Goal: Information Seeking & Learning: Learn about a topic

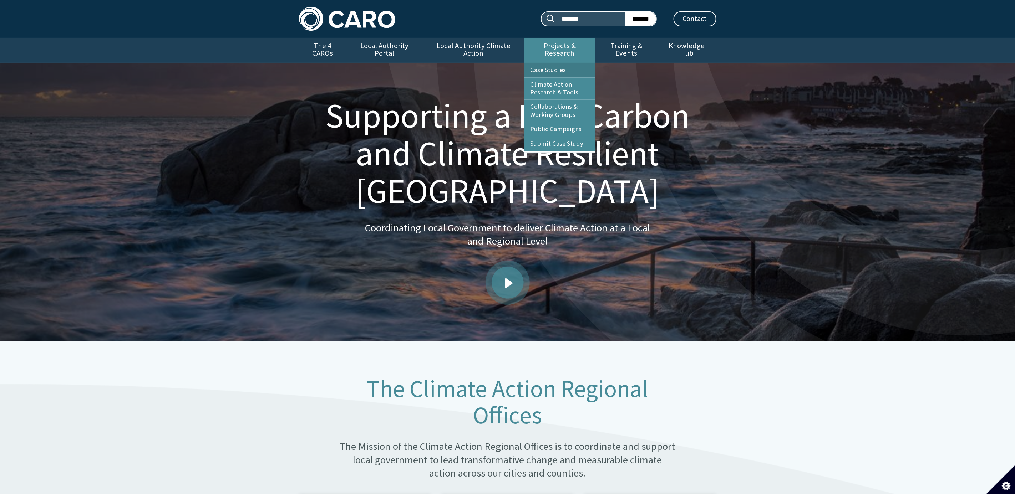
click at [553, 63] on link "Case Studies" at bounding box center [559, 70] width 71 height 14
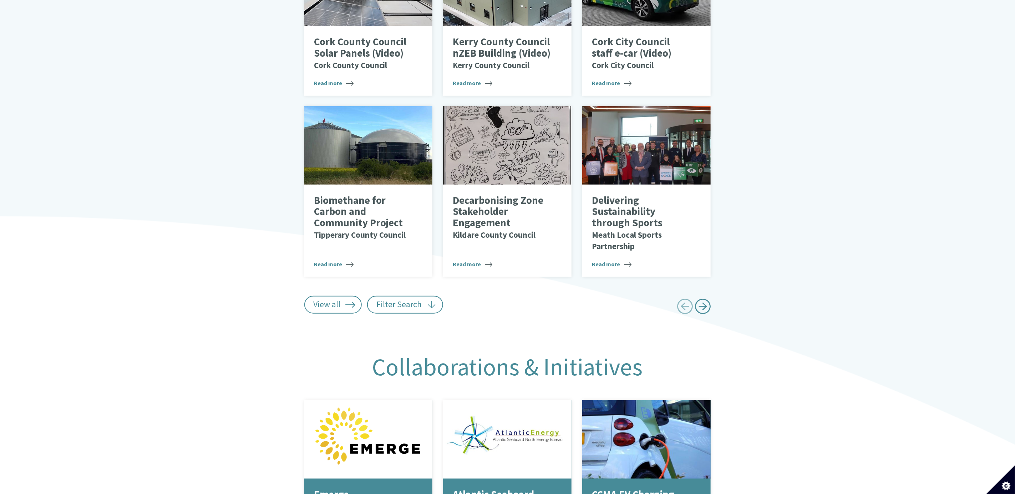
scroll to position [423, 0]
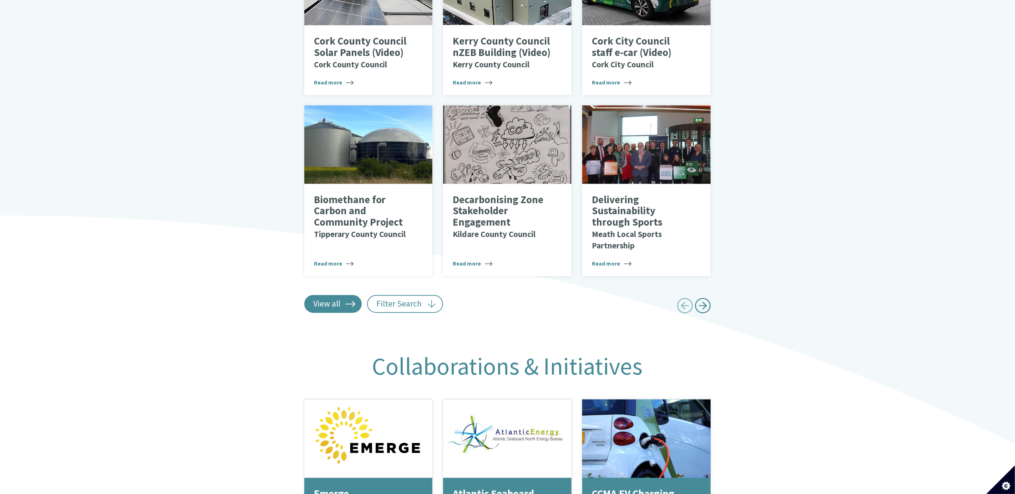
click at [335, 295] on link "View all" at bounding box center [333, 304] width 58 height 18
type input "******"
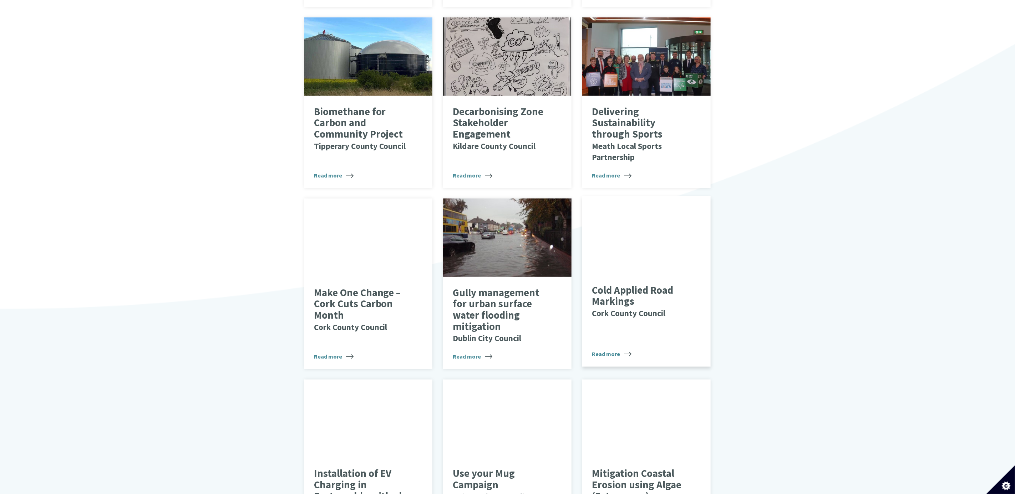
scroll to position [530, 0]
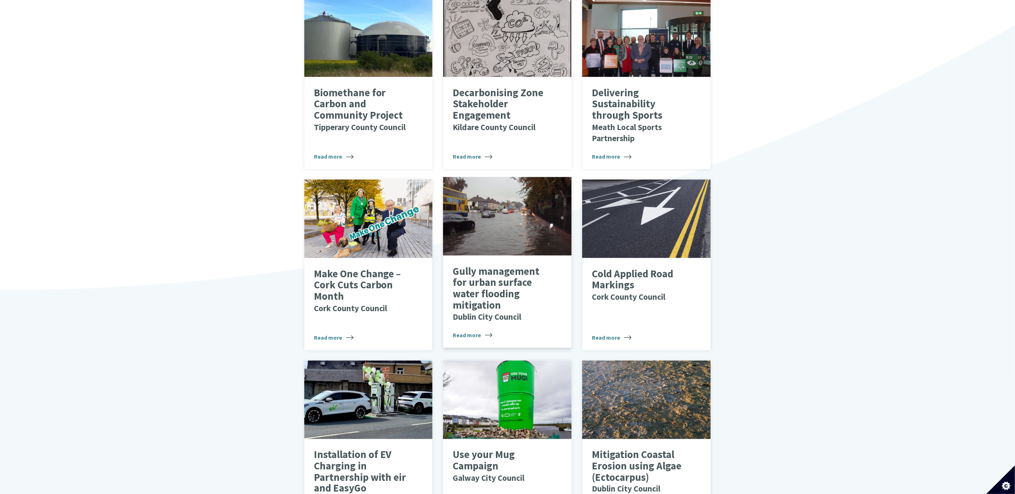
click at [473, 283] on p "Gully management for urban surface water flooding mitigation Dublin City Council" at bounding box center [502, 294] width 98 height 56
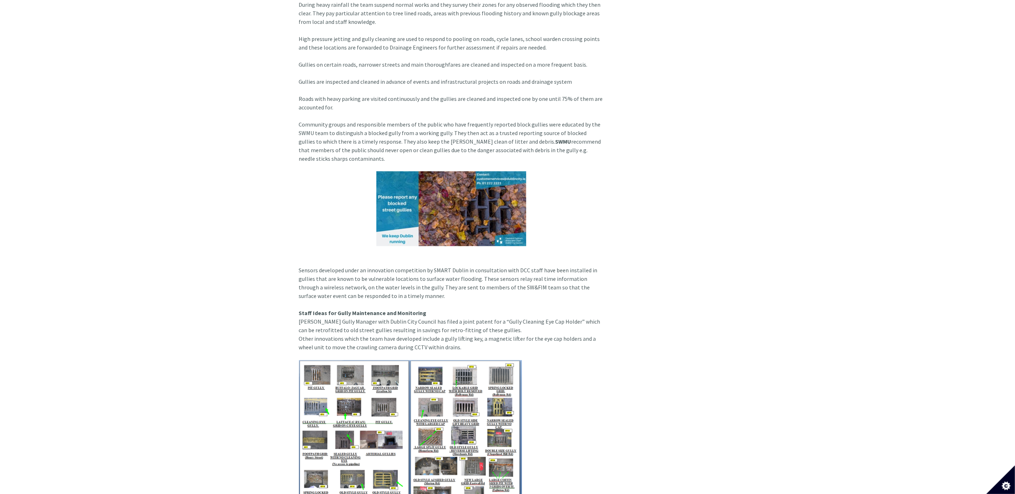
scroll to position [856, 0]
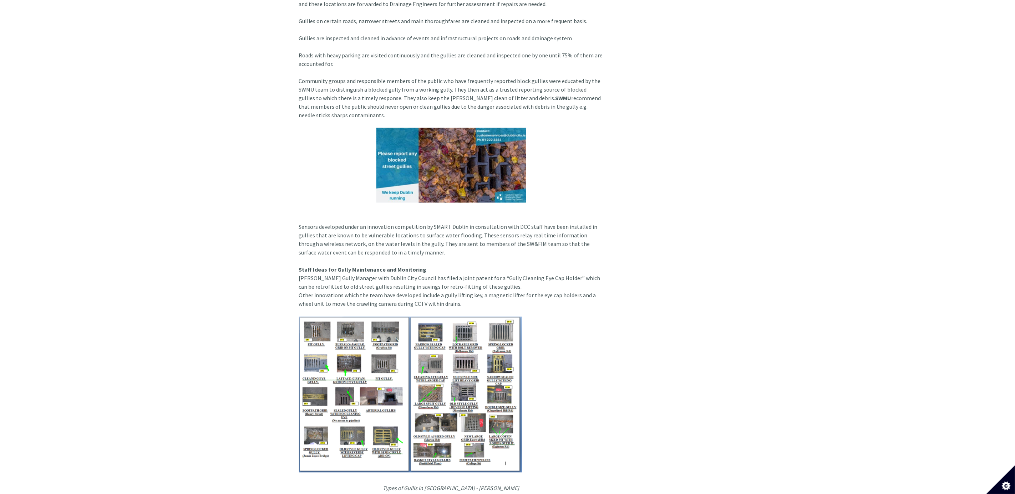
click at [458, 155] on img at bounding box center [451, 165] width 150 height 75
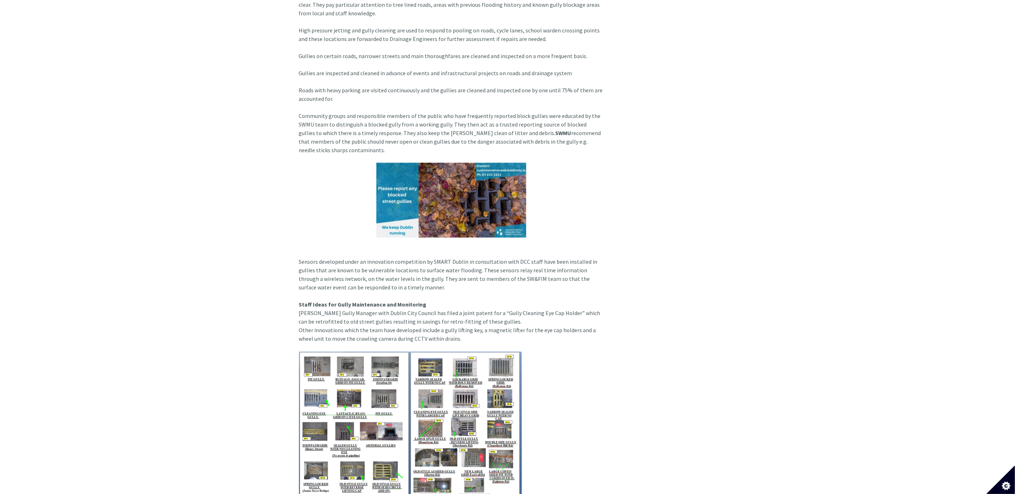
scroll to position [803, 0]
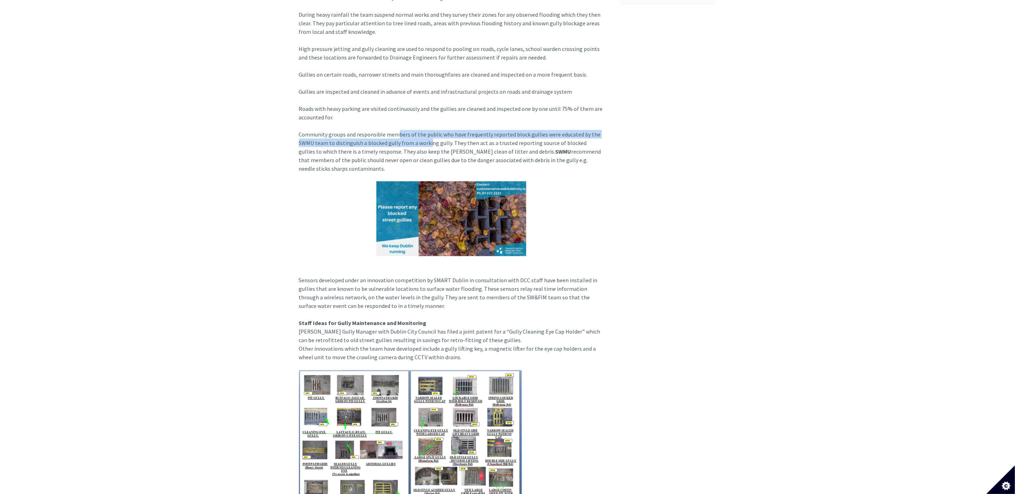
drag, startPoint x: 393, startPoint y: 131, endPoint x: 456, endPoint y: 141, distance: 63.9
click at [433, 137] on article "Background Surface water flooding occurs as a result of heavy and more frequent…" at bounding box center [454, 87] width 310 height 970
drag, startPoint x: 456, startPoint y: 141, endPoint x: 356, endPoint y: 163, distance: 102.4
click at [356, 163] on article "Background Surface water flooding occurs as a result of heavy and more frequent…" at bounding box center [454, 87] width 310 height 970
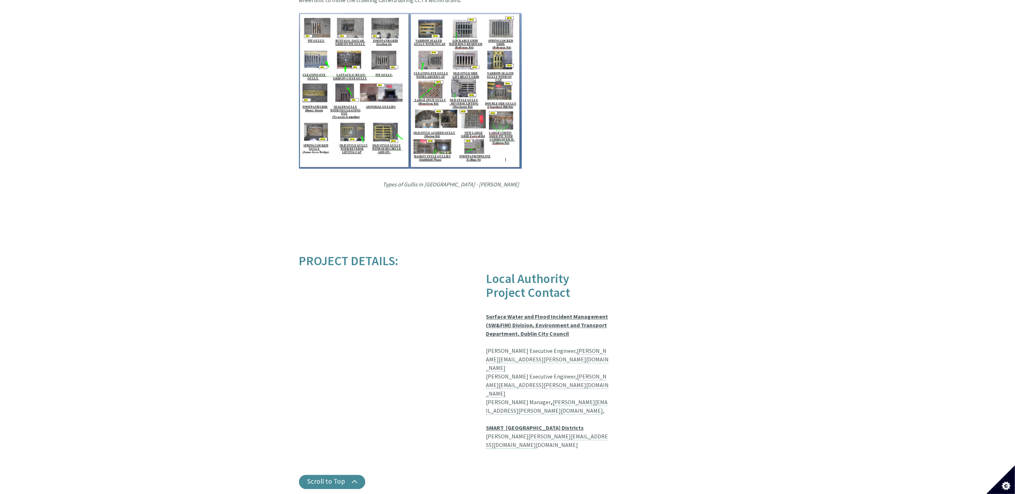
scroll to position [1177, 0]
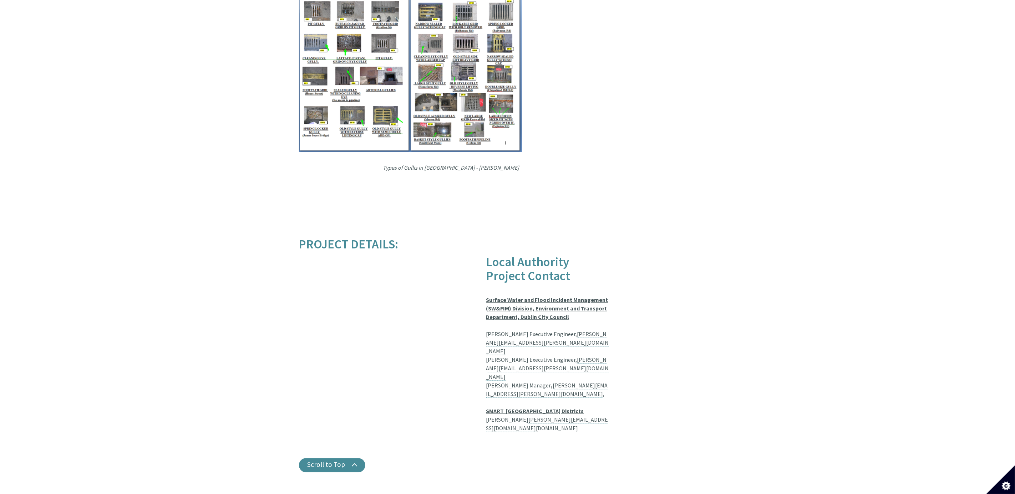
click at [528, 299] on u "Surface Water and Flood Incident Management (SW&FIM) Division, Environment and …" at bounding box center [547, 308] width 122 height 24
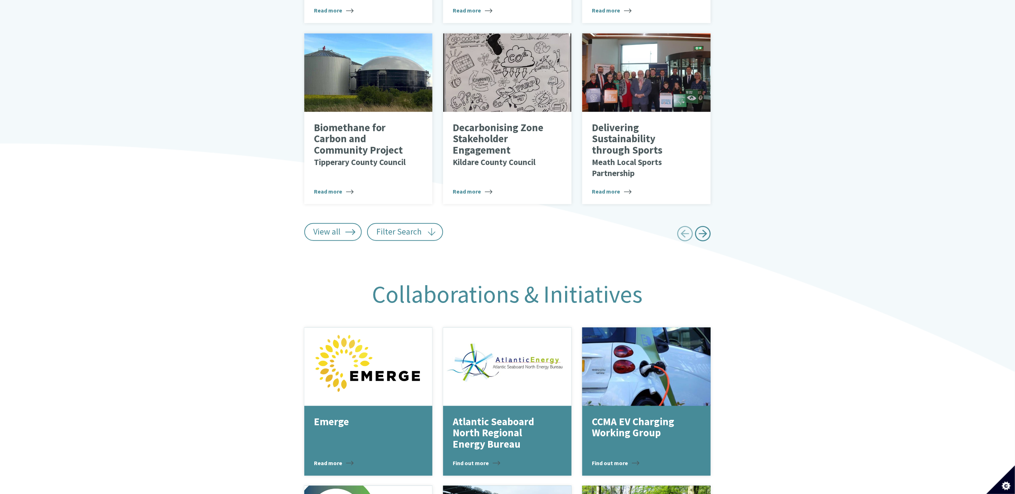
scroll to position [476, 0]
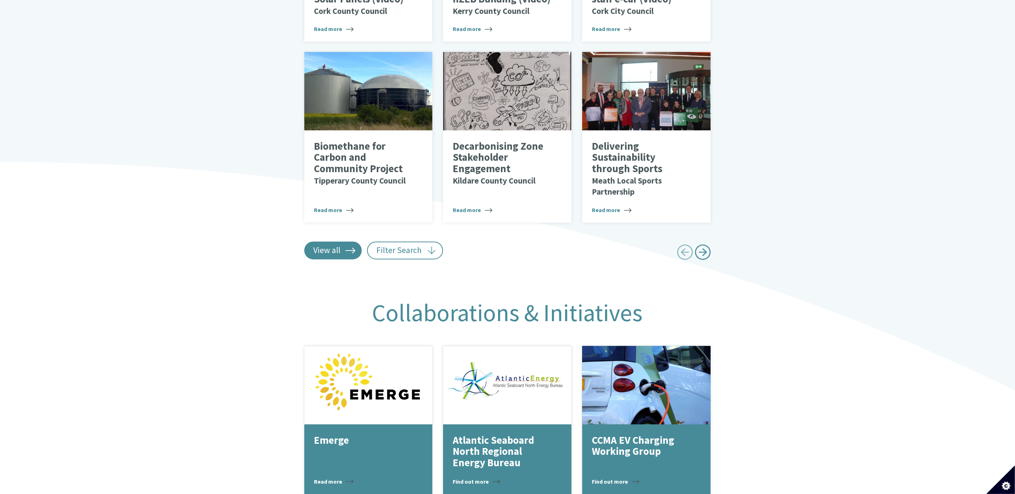
click at [339, 242] on link "View all" at bounding box center [333, 251] width 58 height 18
type input "******"
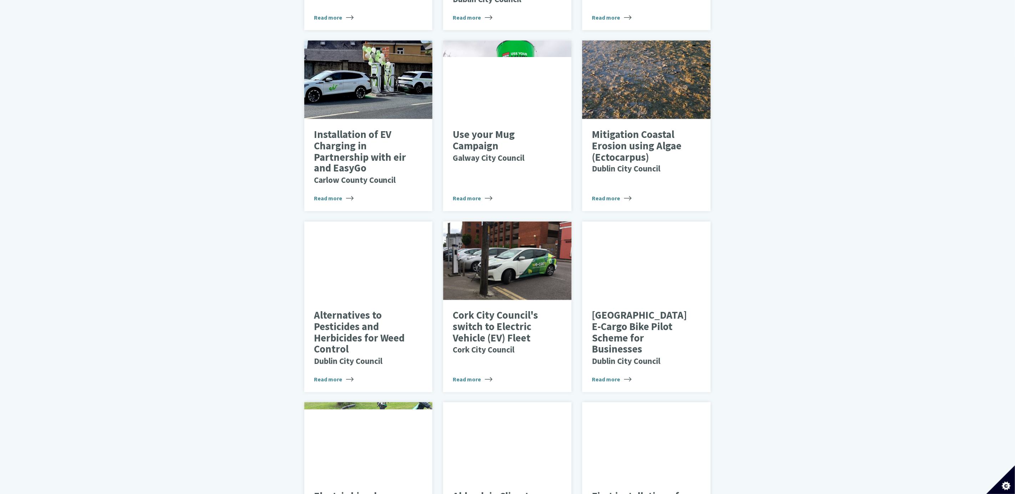
scroll to position [851, 0]
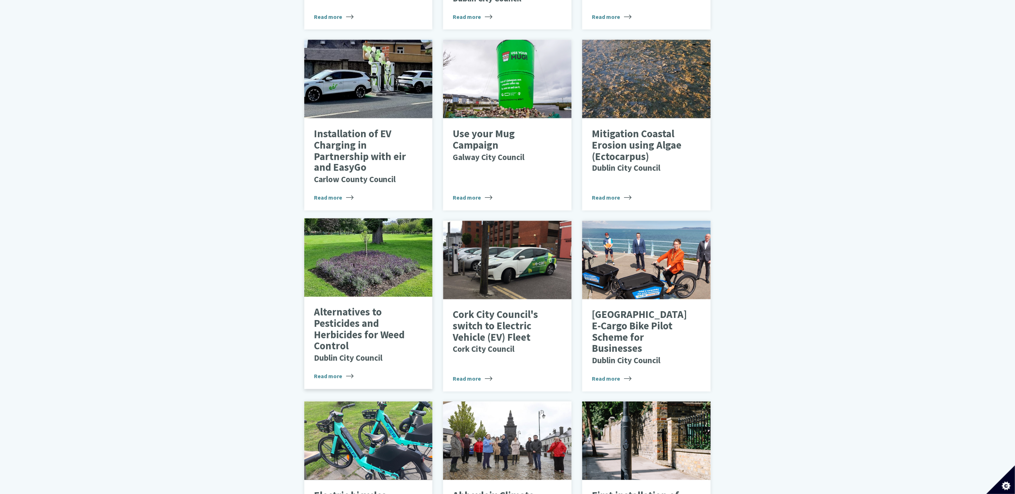
click at [337, 321] on p "Alternatives to Pesticides and Herbicides for Weed Control Dublin City Council" at bounding box center [363, 335] width 98 height 56
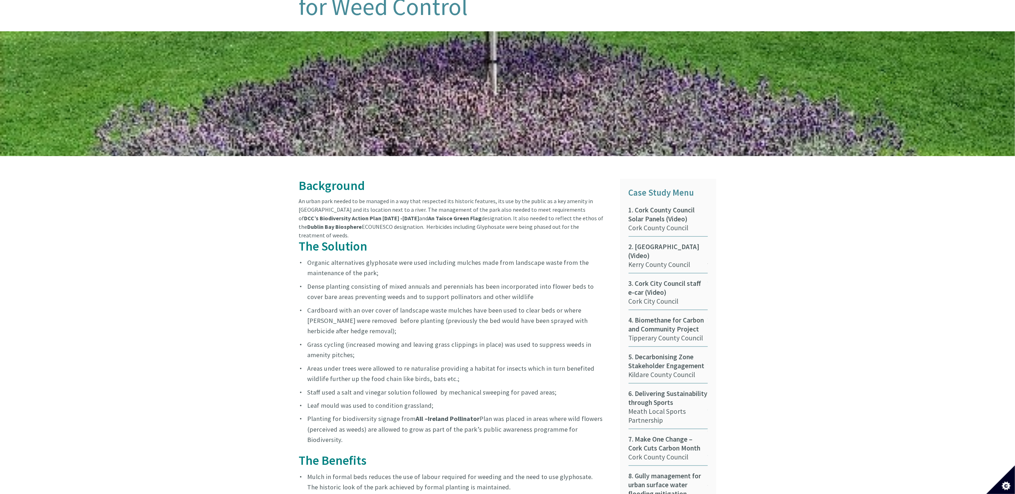
scroll to position [268, 0]
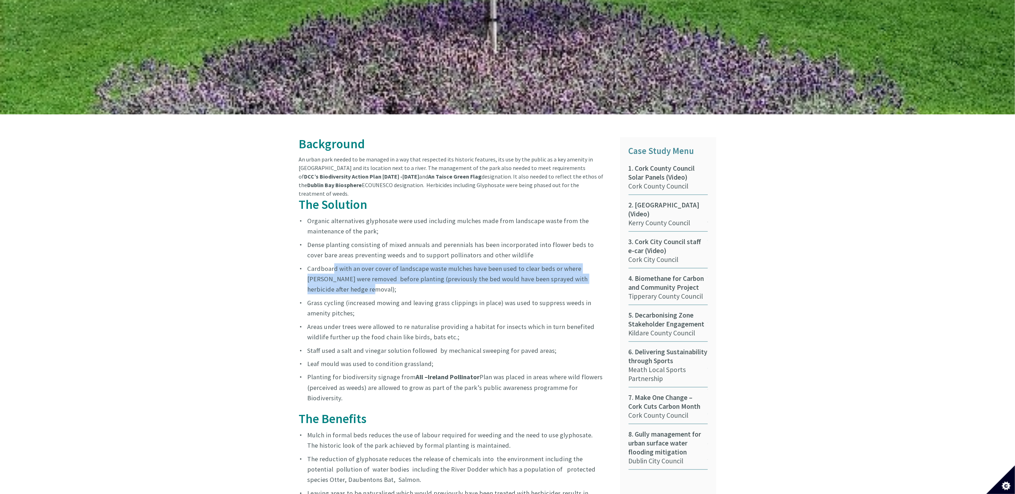
drag, startPoint x: 333, startPoint y: 249, endPoint x: 469, endPoint y: 275, distance: 138.1
click at [469, 275] on li "Cardboard with an over cover of landscape waste mulches have been used to clear…" at bounding box center [451, 279] width 305 height 31
drag, startPoint x: 469, startPoint y: 275, endPoint x: 408, endPoint y: 277, distance: 61.0
click at [408, 277] on li "Cardboard with an over cover of landscape waste mulches have been used to clear…" at bounding box center [451, 279] width 305 height 31
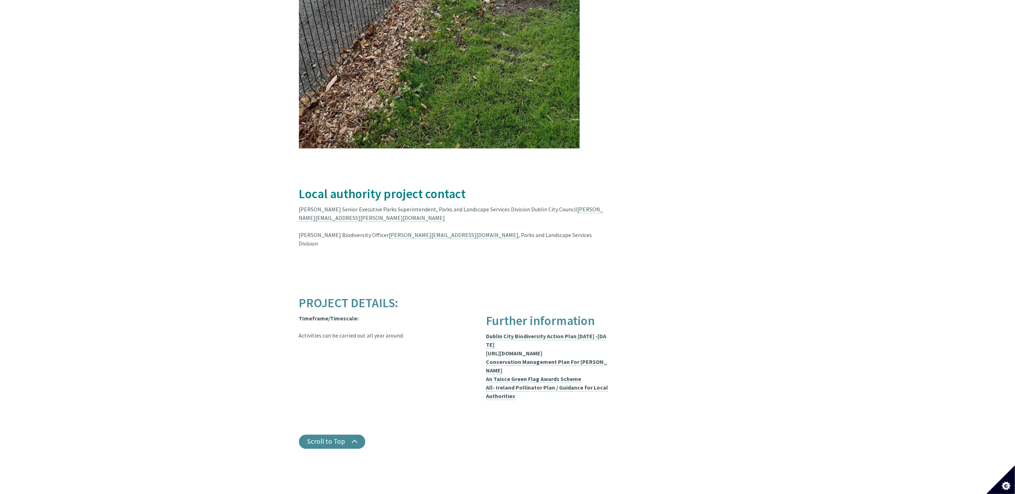
scroll to position [1070, 0]
